Goal: Use online tool/utility: Use online tool/utility

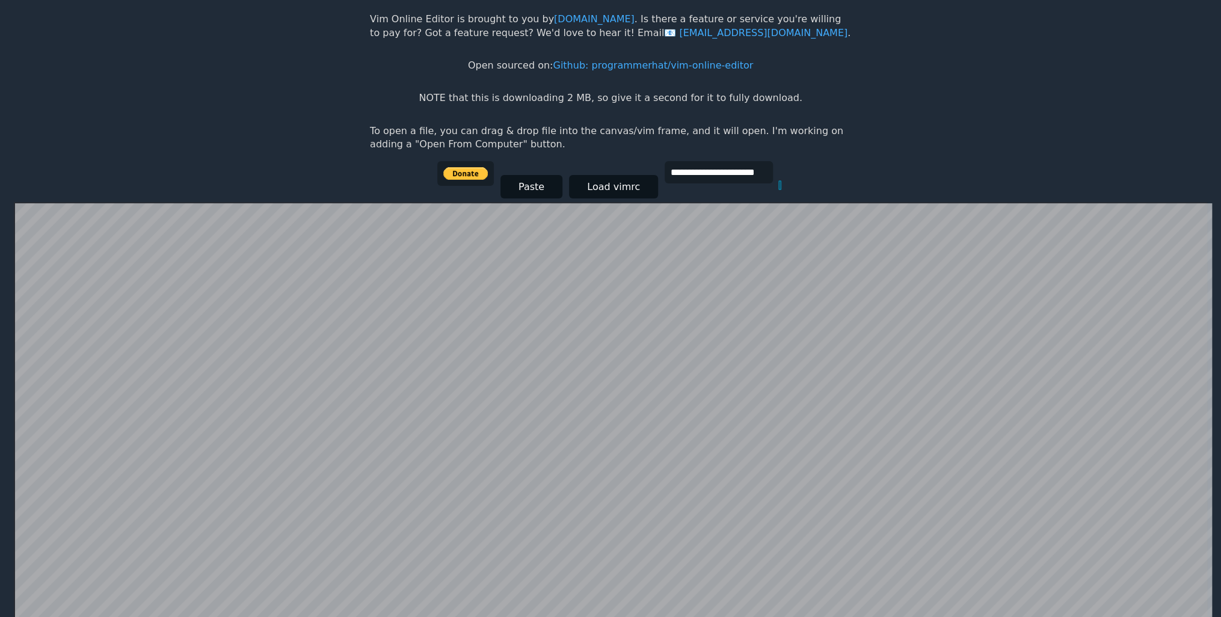
scroll to position [233, 0]
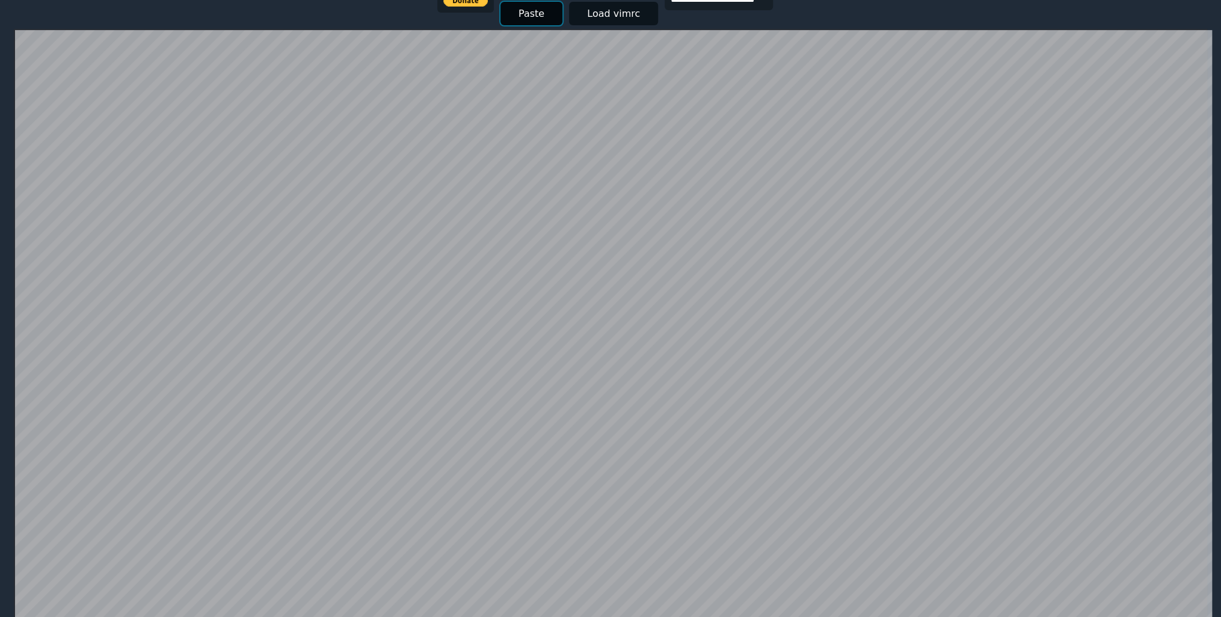
click at [538, 16] on button "Paste" at bounding box center [531, 13] width 62 height 23
click at [517, 6] on button "Paste" at bounding box center [531, 13] width 62 height 23
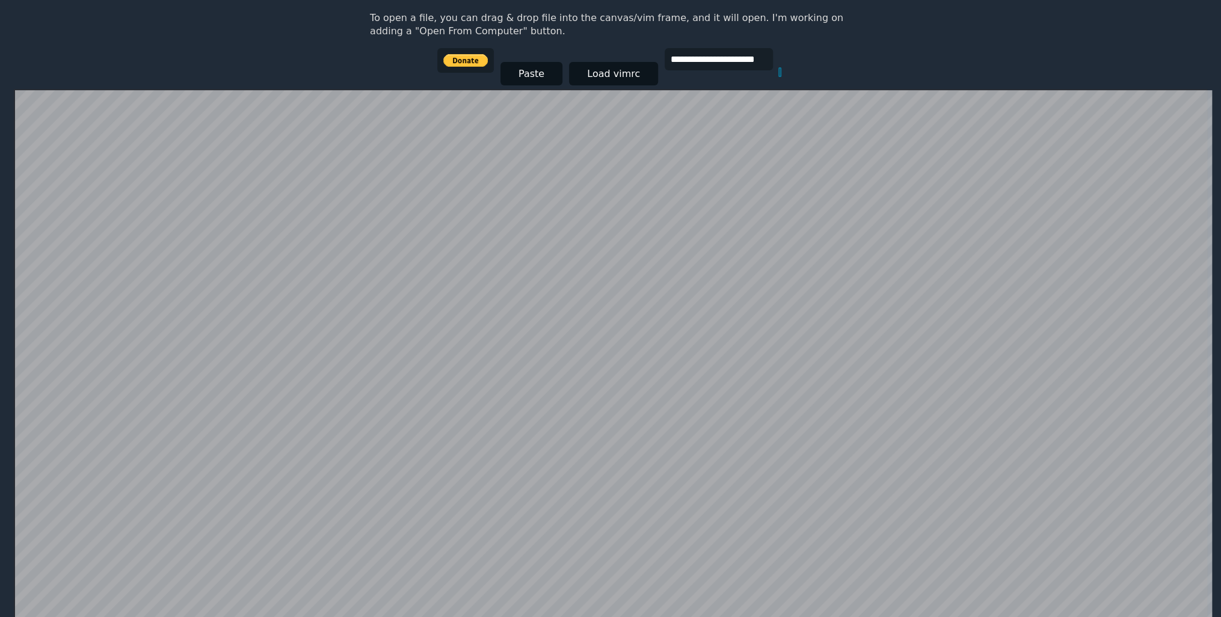
scroll to position [173, 0]
click at [519, 81] on button "Paste" at bounding box center [531, 73] width 62 height 23
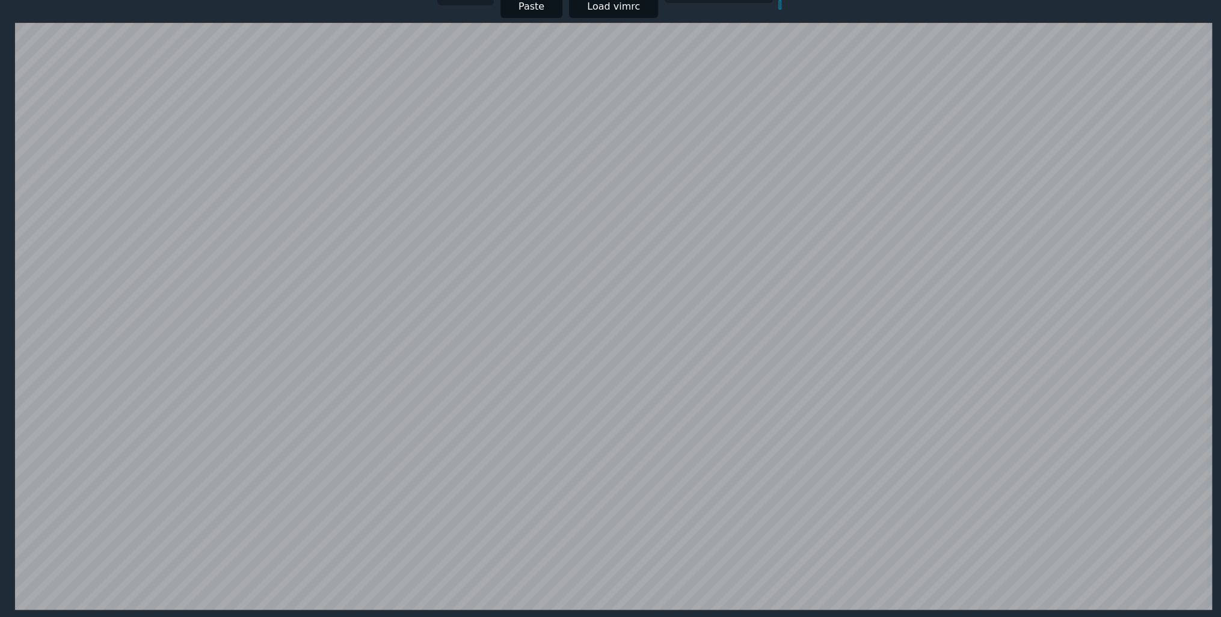
scroll to position [233, 0]
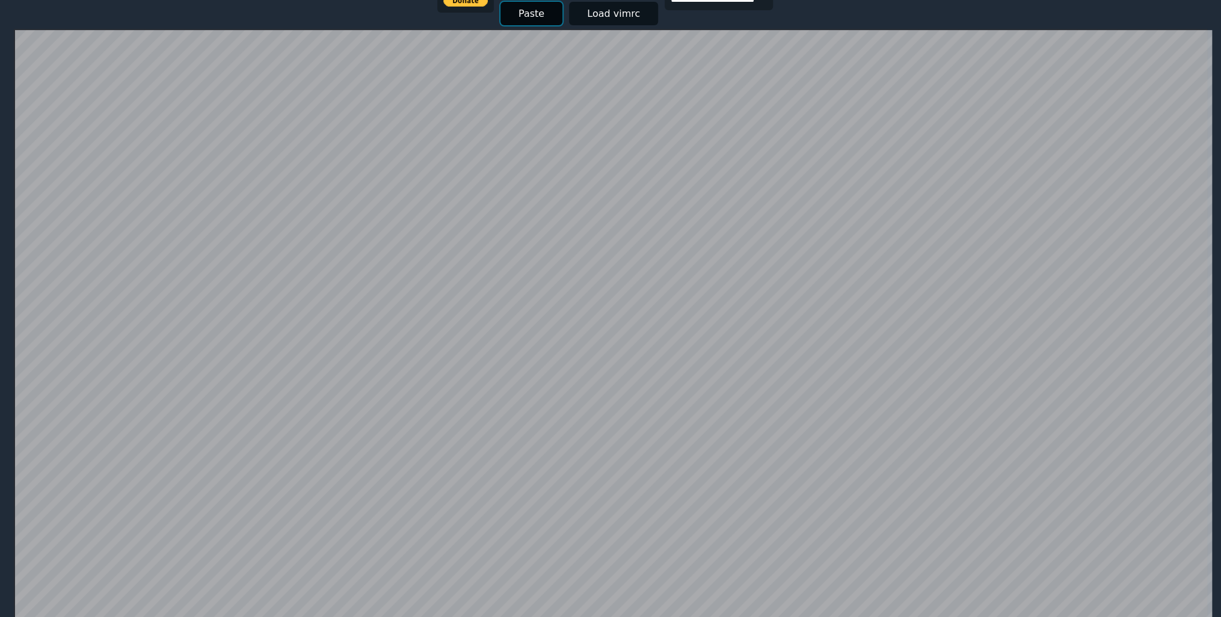
click at [532, 13] on button "Paste" at bounding box center [531, 13] width 62 height 23
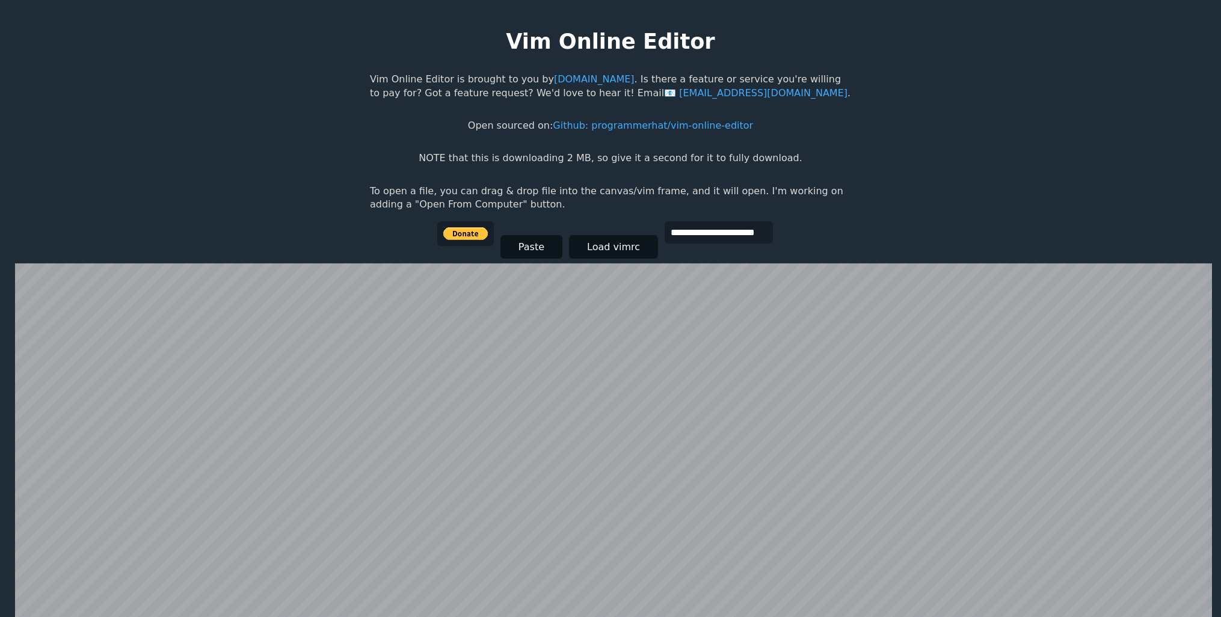
scroll to position [40, 0]
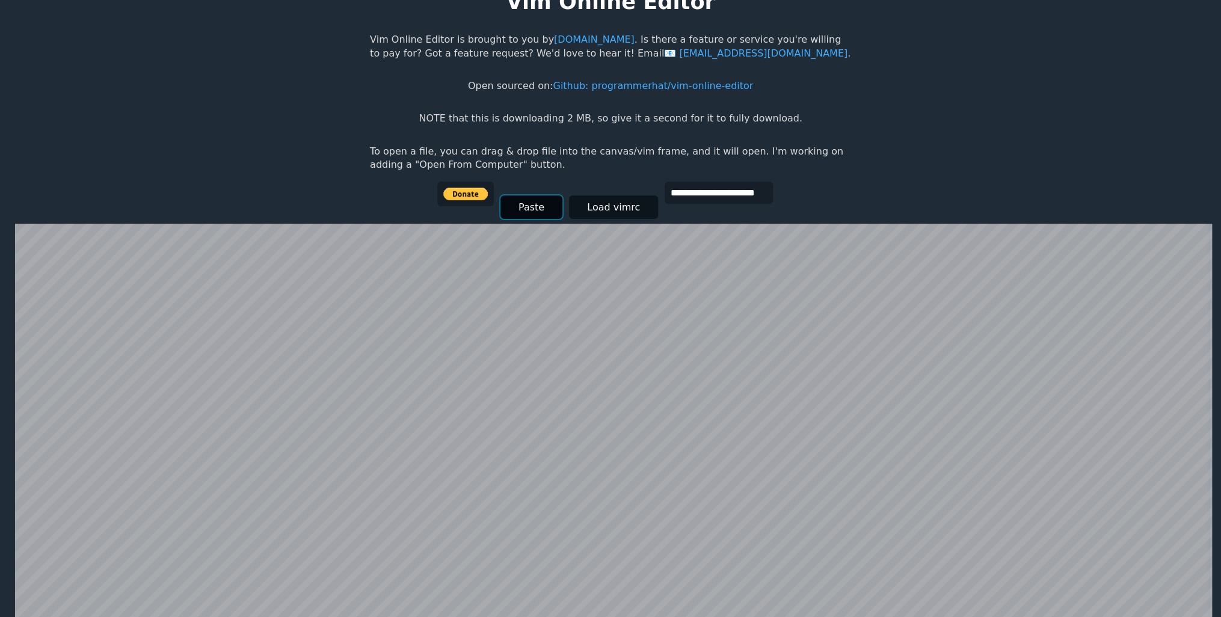
click at [520, 213] on button "Paste" at bounding box center [531, 206] width 62 height 23
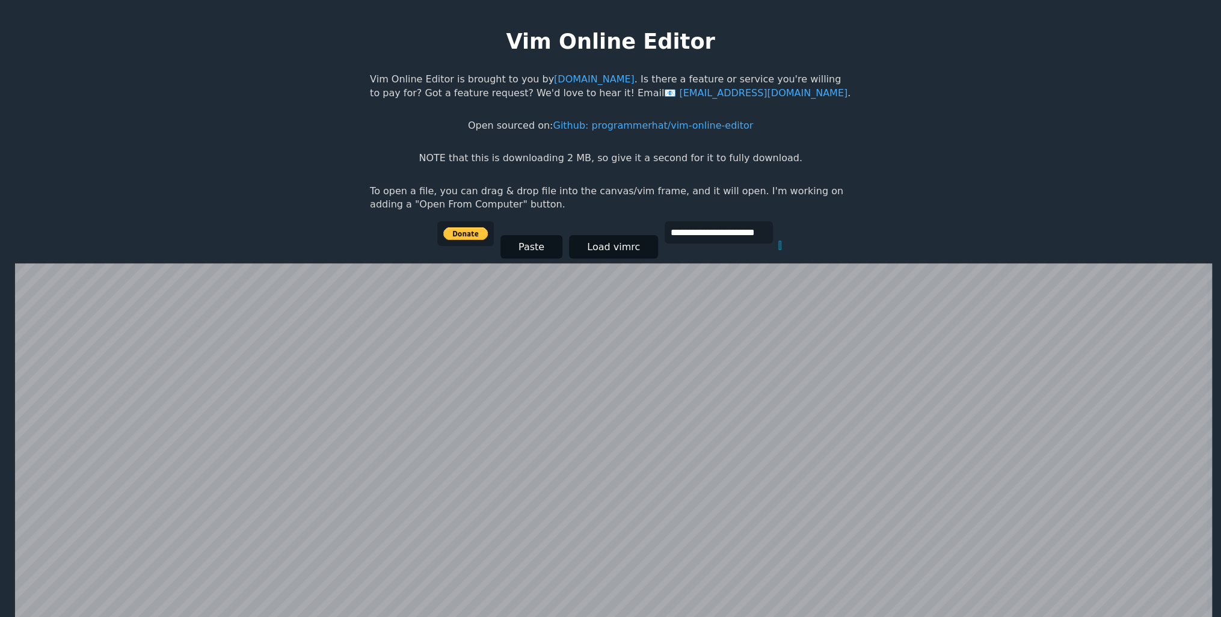
scroll to position [233, 0]
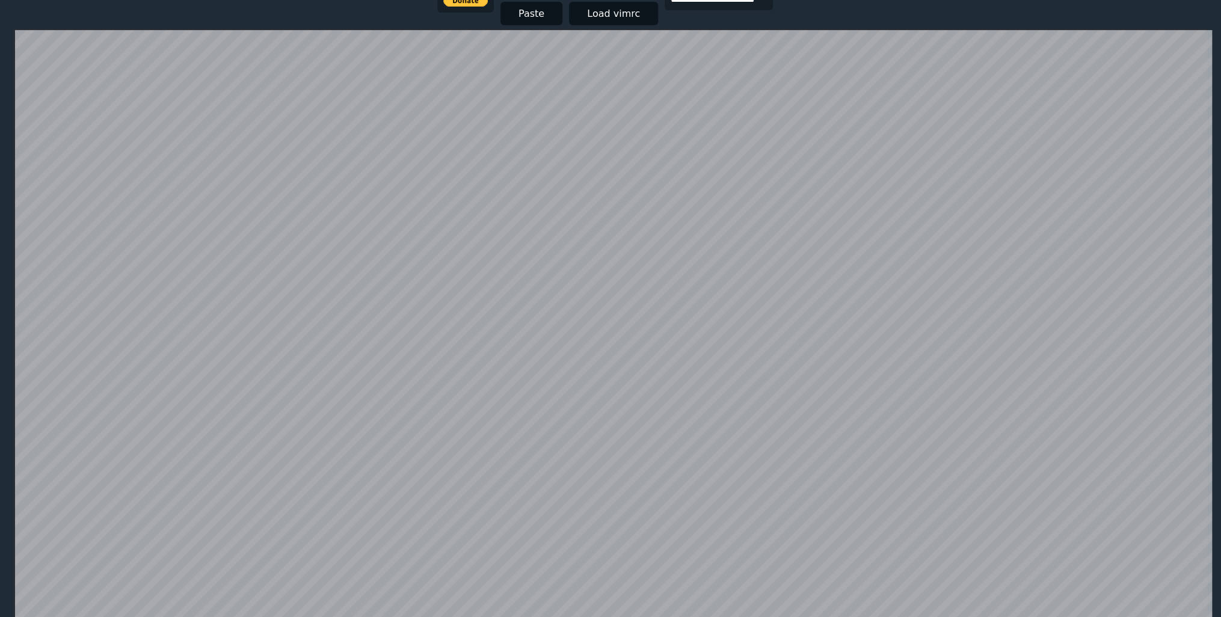
click at [203, 28] on html "**********" at bounding box center [610, 87] width 1221 height 641
